Goal: Check status: Verify the current state of an ongoing process or item

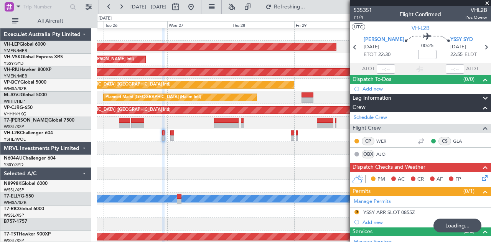
click at [184, 151] on div at bounding box center [294, 148] width 394 height 13
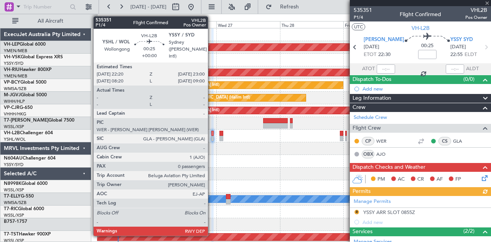
click at [212, 133] on div at bounding box center [212, 133] width 2 height 5
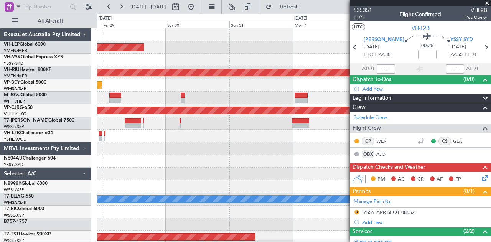
click at [44, 155] on div "Unplanned Maint Wichita (Wichita Mid-continent) Planned Maint [GEOGRAPHIC_DATA]…" at bounding box center [245, 128] width 491 height 228
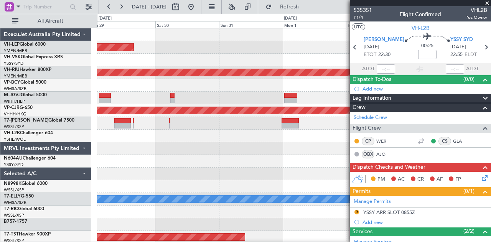
click at [61, 113] on div "Unplanned Maint Wichita (Wichita Mid-continent) Planned Maint [GEOGRAPHIC_DATA]…" at bounding box center [245, 128] width 491 height 228
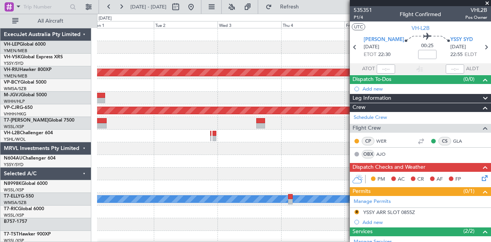
click at [113, 88] on div at bounding box center [294, 85] width 394 height 13
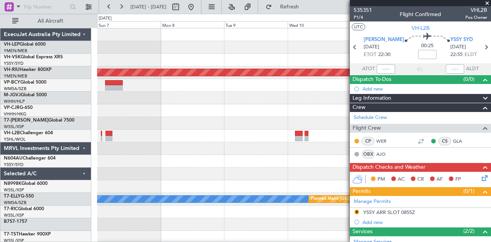
click at [94, 85] on div "Planned Maint [GEOGRAPHIC_DATA] ([GEOGRAPHIC_DATA]) Planned Maint [GEOGRAPHIC_D…" at bounding box center [245, 128] width 491 height 228
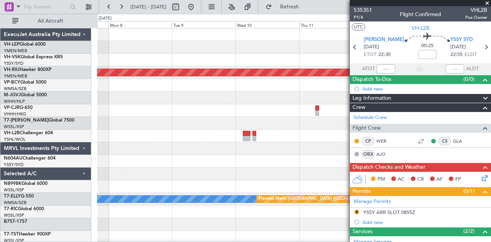
click at [172, 61] on div "Planned Maint [GEOGRAPHIC_DATA] ([GEOGRAPHIC_DATA]) [PERSON_NAME] Planned Maint…" at bounding box center [294, 236] width 394 height 417
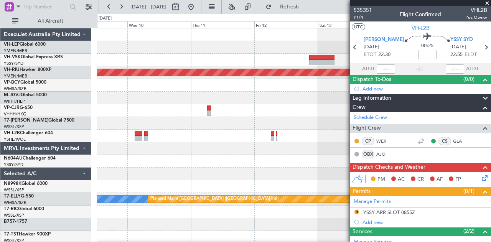
click at [145, 66] on div at bounding box center [294, 60] width 394 height 13
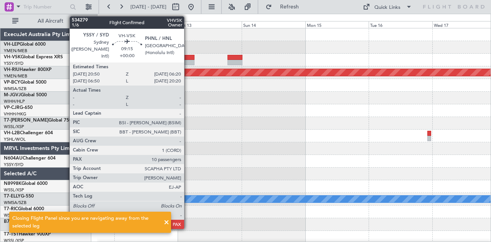
click at [188, 62] on div at bounding box center [181, 62] width 25 height 5
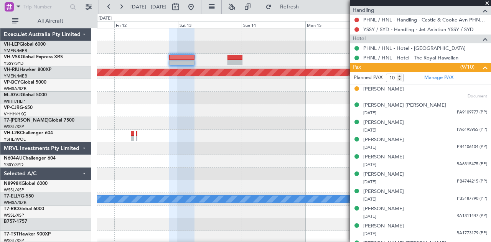
scroll to position [302, 0]
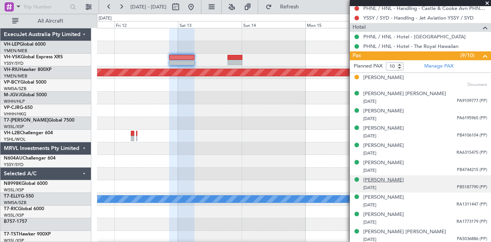
click at [394, 178] on div "[PERSON_NAME]" at bounding box center [383, 180] width 41 height 8
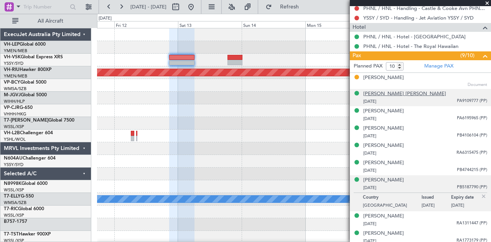
click at [399, 92] on div "[PERSON_NAME] [PERSON_NAME]" at bounding box center [404, 94] width 83 height 8
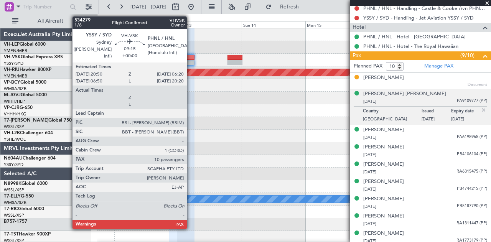
click at [191, 60] on div at bounding box center [181, 62] width 25 height 5
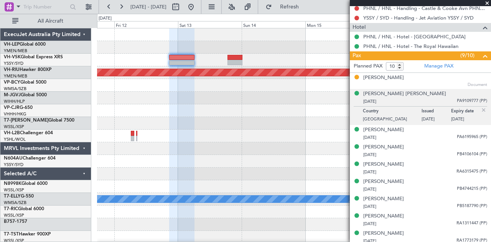
click at [480, 107] on img at bounding box center [483, 110] width 7 height 7
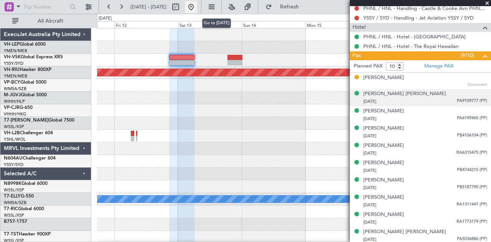
click at [197, 3] on button at bounding box center [191, 7] width 12 height 12
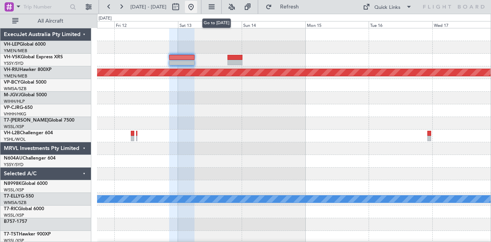
scroll to position [0, 0]
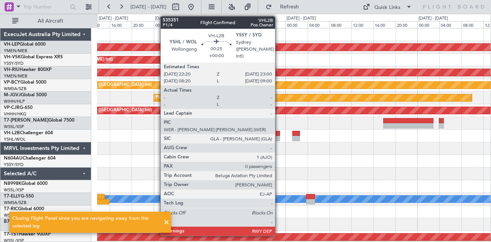
click at [279, 136] on div at bounding box center [278, 138] width 4 height 5
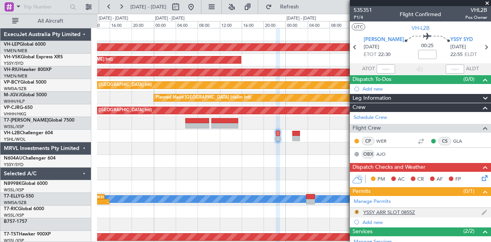
click at [357, 210] on button "R" at bounding box center [356, 212] width 5 height 5
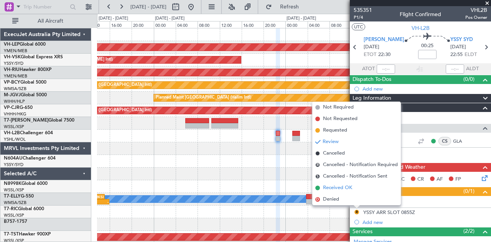
click at [333, 187] on span "Received OK" at bounding box center [337, 188] width 29 height 8
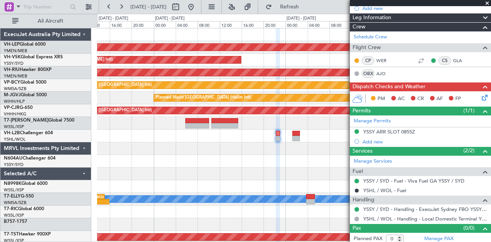
scroll to position [82, 0]
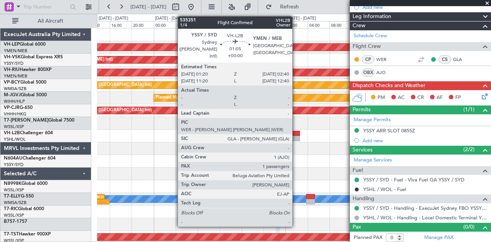
click at [296, 132] on div at bounding box center [296, 133] width 8 height 5
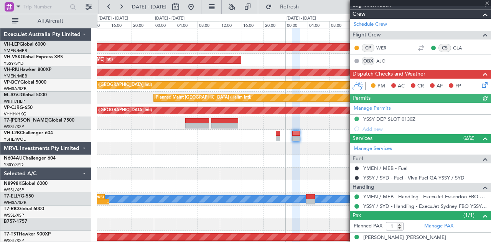
scroll to position [99, 0]
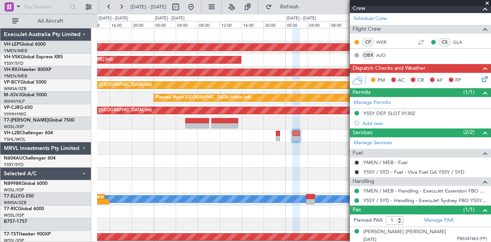
click at [245, 152] on div at bounding box center [294, 148] width 394 height 13
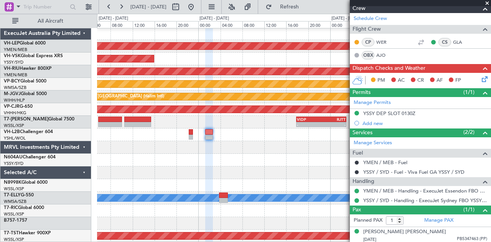
scroll to position [0, 0]
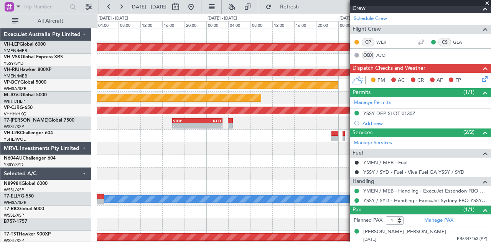
click at [189, 149] on div at bounding box center [294, 148] width 394 height 13
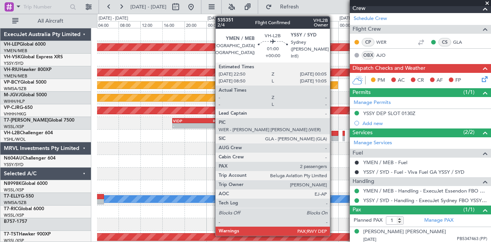
click at [333, 136] on div at bounding box center [334, 138] width 7 height 5
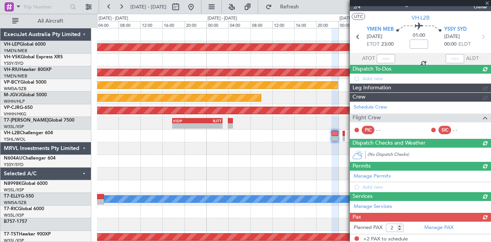
scroll to position [99, 0]
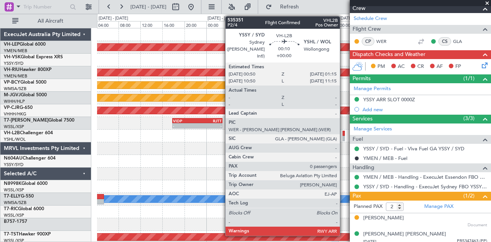
click at [343, 136] on div at bounding box center [343, 138] width 2 height 5
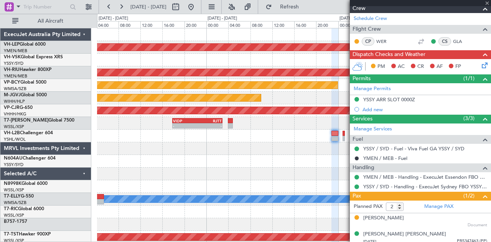
type input "0"
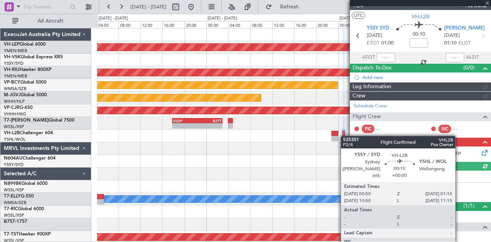
scroll to position [68, 0]
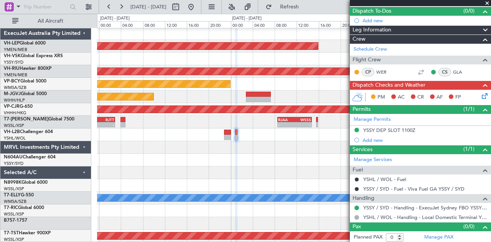
click at [163, 158] on div at bounding box center [294, 160] width 394 height 13
